Goal: Task Accomplishment & Management: Use online tool/utility

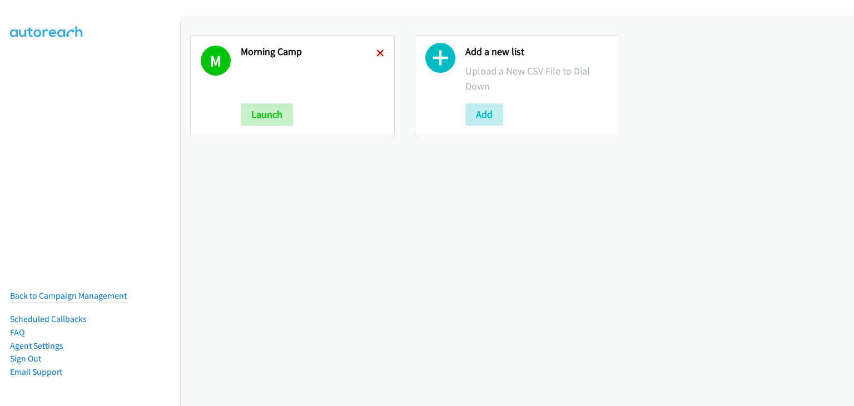
click at [376, 50] on icon at bounding box center [380, 54] width 8 height 8
click at [476, 116] on button "Add" at bounding box center [484, 114] width 38 height 22
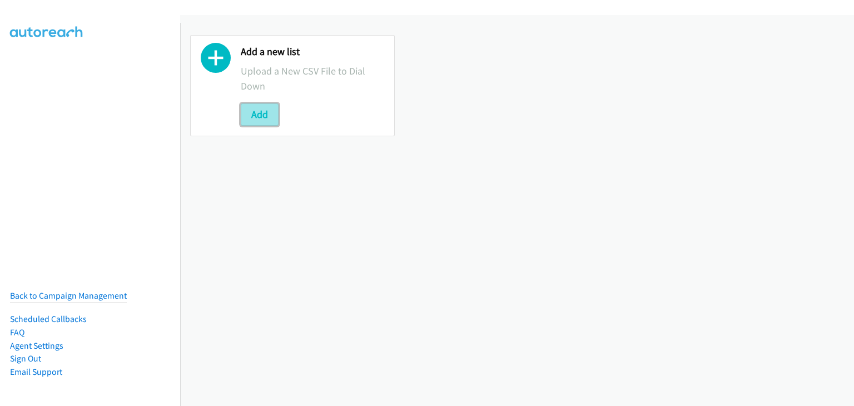
click at [264, 112] on button "Add" at bounding box center [260, 114] width 38 height 22
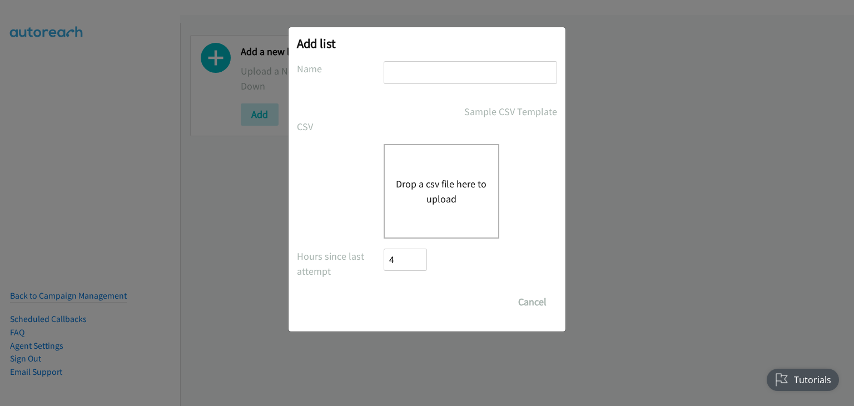
click at [443, 72] on input "text" at bounding box center [470, 72] width 173 height 23
type input "OT"
click at [384, 291] on input "Save List" at bounding box center [394, 296] width 21 height 11
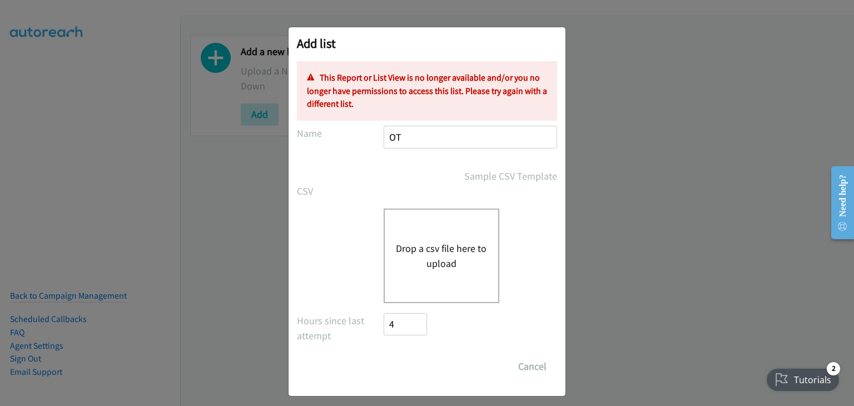
click at [401, 141] on input "OT" at bounding box center [470, 137] width 173 height 23
click at [429, 243] on button "Drop a csv file here to upload" at bounding box center [441, 256] width 91 height 30
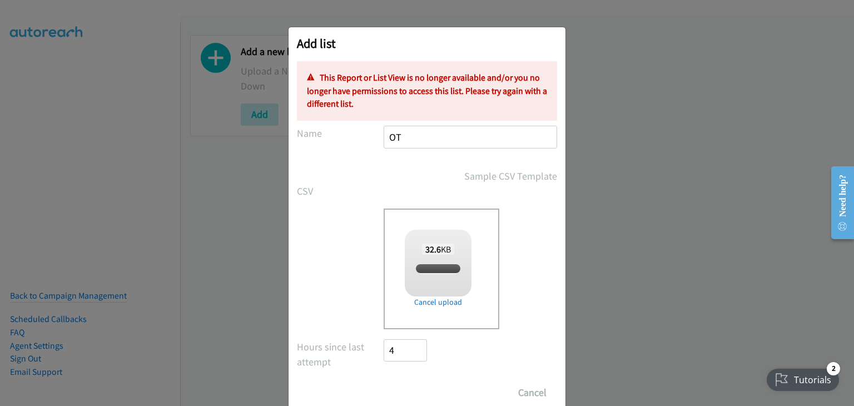
checkbox input "true"
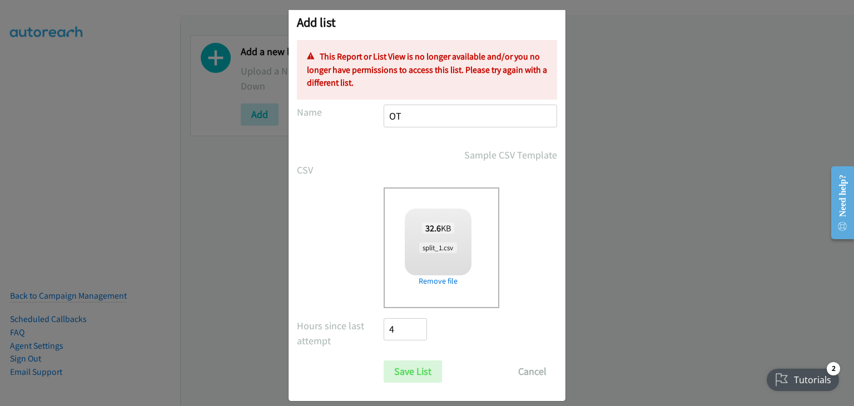
scroll to position [32, 0]
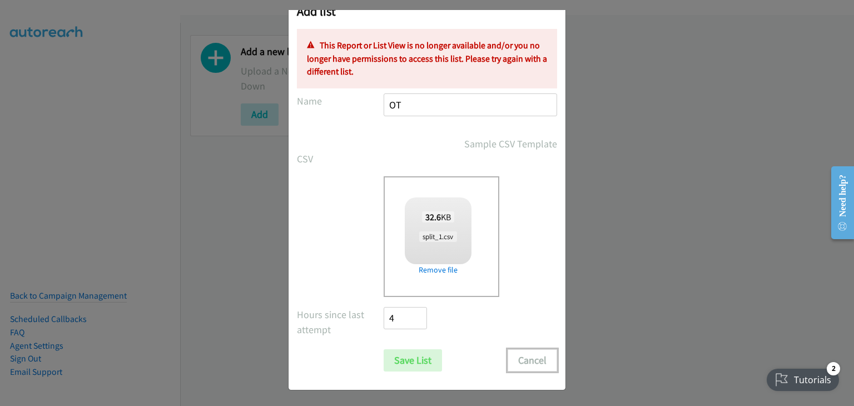
click at [522, 358] on button "Cancel" at bounding box center [532, 360] width 49 height 22
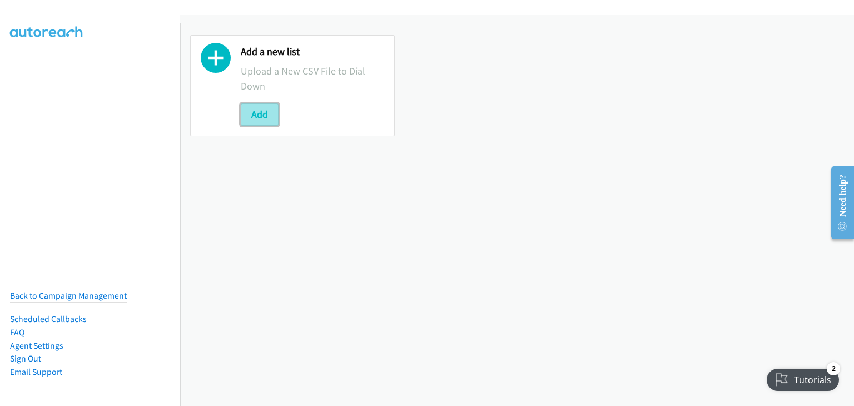
click at [245, 116] on button "Add" at bounding box center [260, 114] width 38 height 22
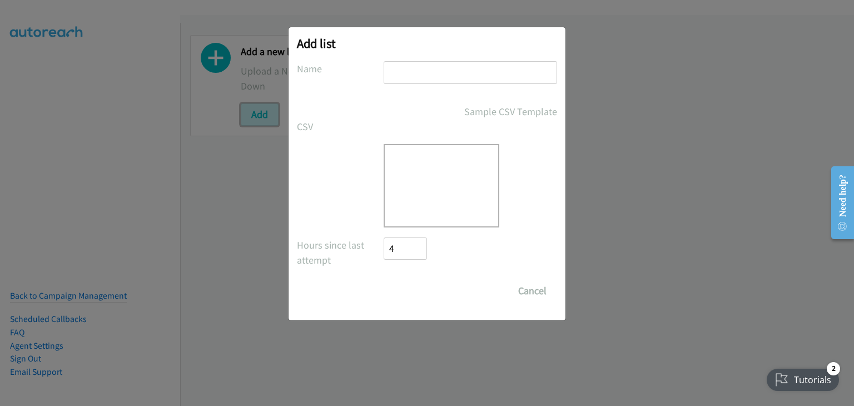
scroll to position [0, 0]
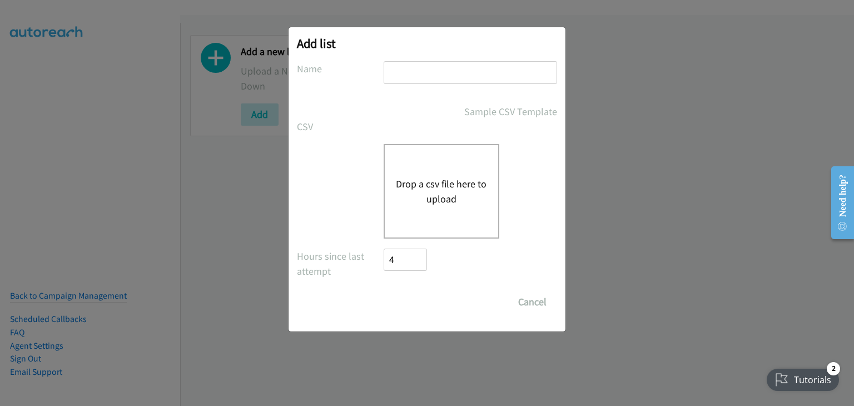
click at [457, 72] on input "text" at bounding box center [470, 72] width 173 height 23
type input "OT"
click at [440, 182] on button "Drop a csv file here to upload" at bounding box center [441, 191] width 91 height 30
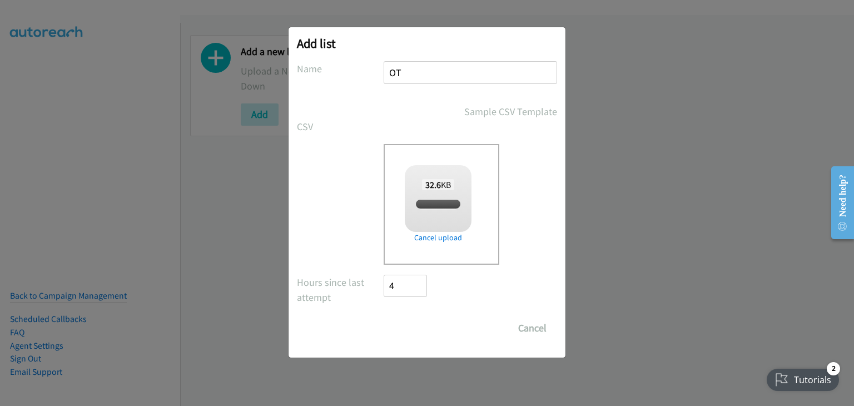
checkbox input "true"
click at [418, 330] on input "Save List" at bounding box center [413, 328] width 58 height 22
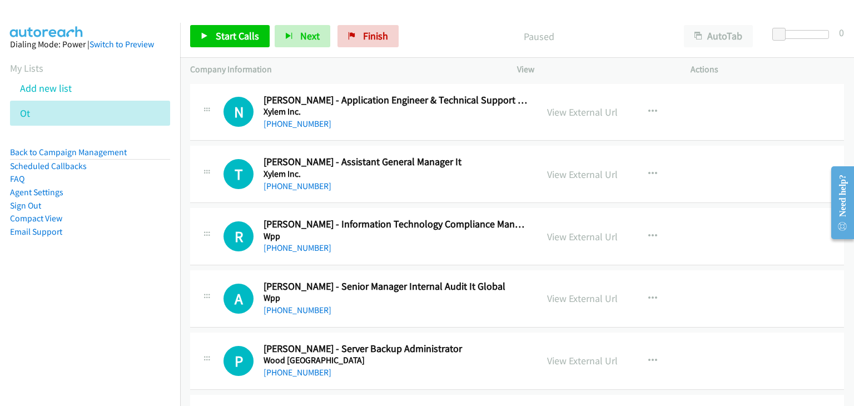
click at [257, 96] on div "N Callback Scheduled Nikhil Joshi - Application Engineer & Technical Support En…" at bounding box center [376, 112] width 304 height 37
click at [242, 39] on span "Start Calls" at bounding box center [237, 35] width 43 height 13
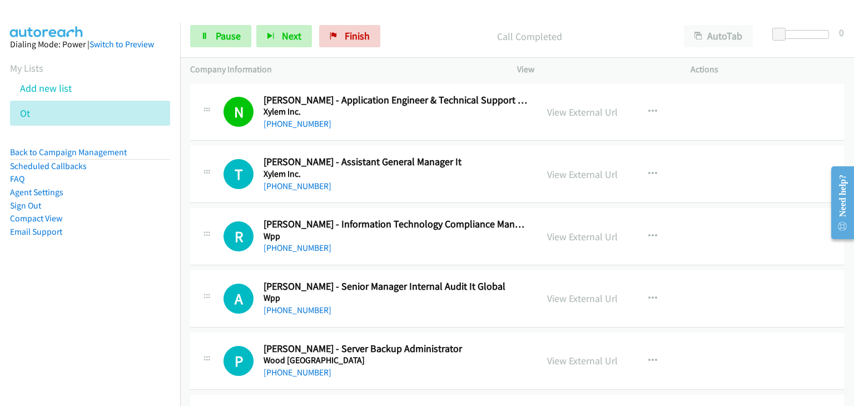
click at [529, 12] on div at bounding box center [422, 21] width 844 height 43
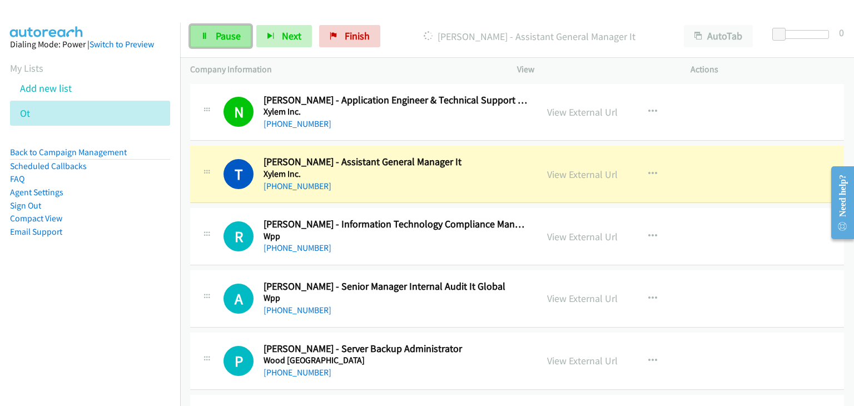
click at [211, 36] on link "Pause" at bounding box center [220, 36] width 61 height 22
